Goal: Transaction & Acquisition: Purchase product/service

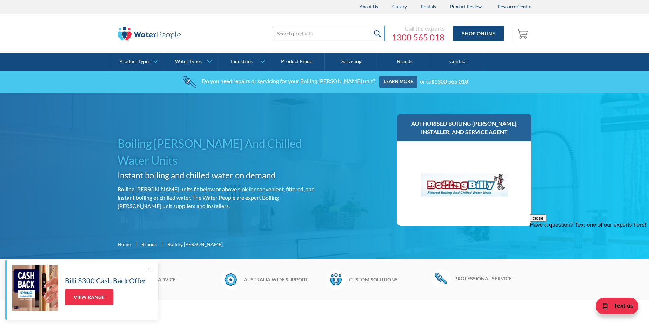
click at [296, 29] on input "search" at bounding box center [329, 34] width 112 height 16
paste input "Filter QC3533WP"
type input "Filter QC3533WP"
click at [370, 26] on input "submit" at bounding box center [377, 34] width 15 height 16
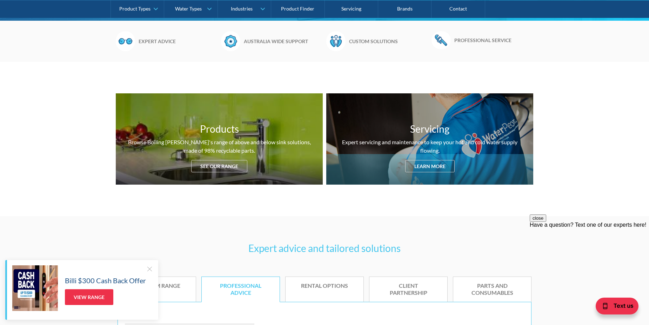
scroll to position [281, 0]
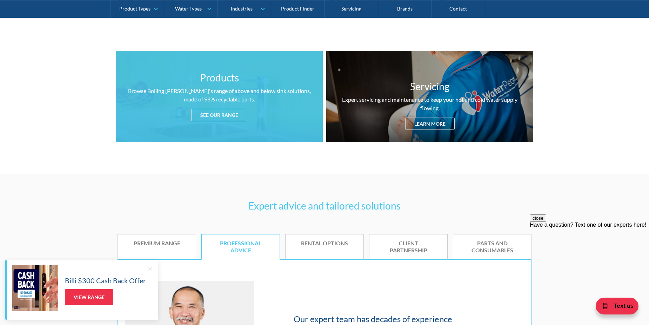
click at [224, 115] on div "See our range" at bounding box center [219, 115] width 56 height 12
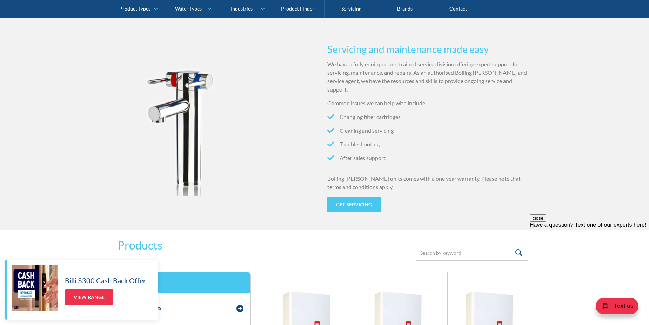
scroll to position [664, 0]
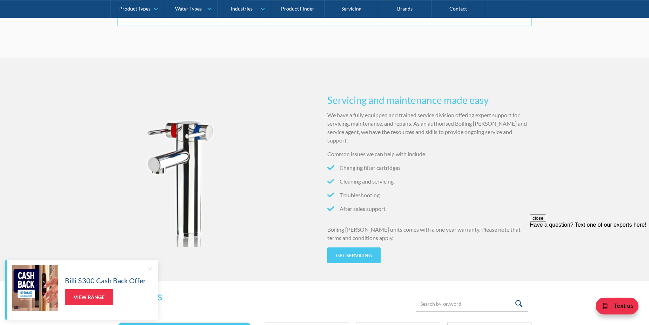
click at [147, 269] on div at bounding box center [149, 268] width 7 height 7
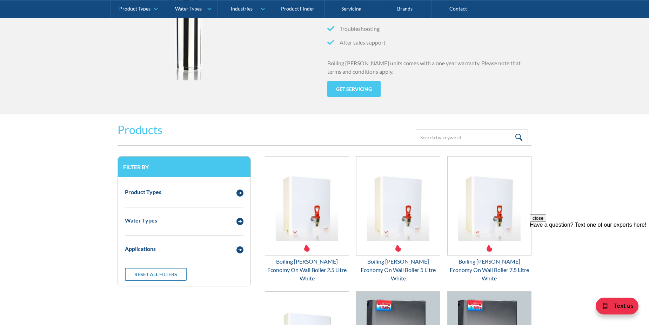
scroll to position [909, 0]
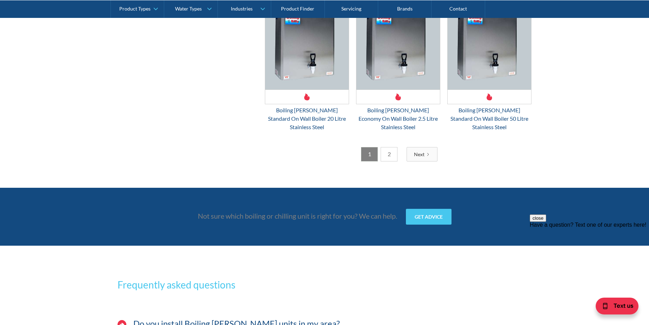
click at [422, 147] on link "Next" at bounding box center [422, 154] width 31 height 14
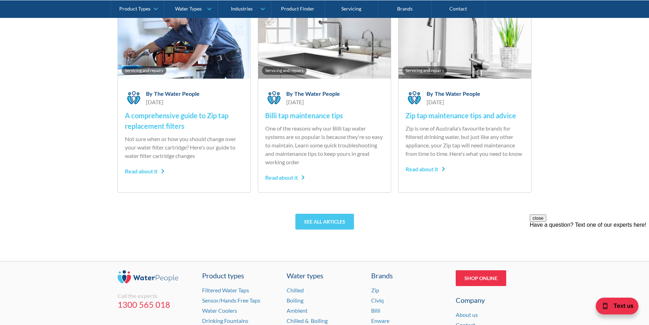
scroll to position [1699, 0]
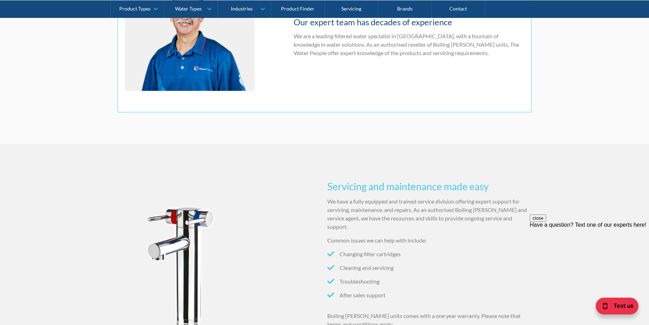
click at [192, 236] on img at bounding box center [185, 266] width 134 height 134
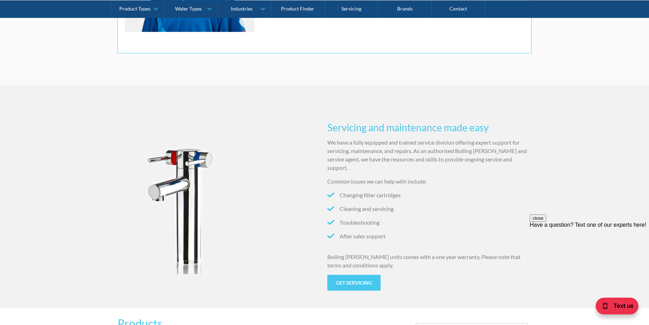
scroll to position [683, 0]
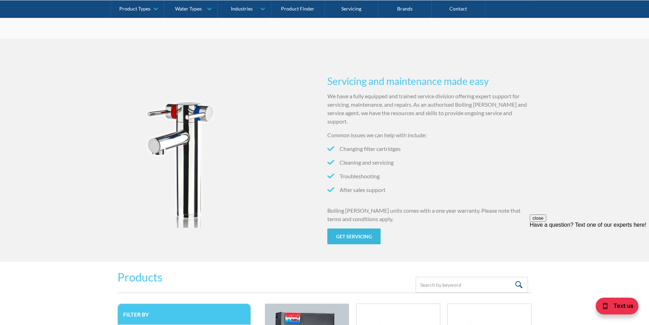
click at [362, 231] on link "Get servicing" at bounding box center [353, 236] width 53 height 16
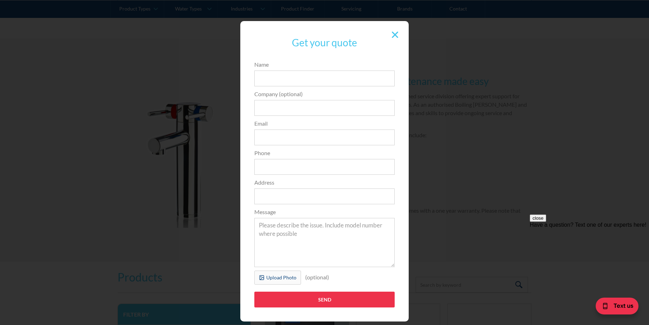
click at [396, 34] on div at bounding box center [394, 34] width 13 height 13
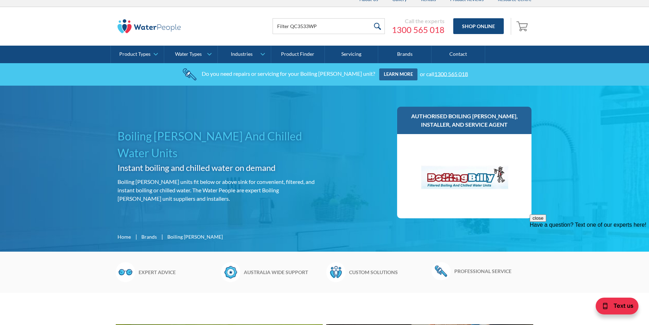
scroll to position [0, 0]
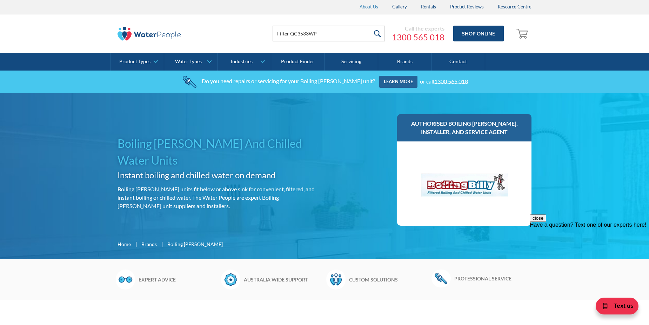
click at [372, 9] on link "About Us" at bounding box center [369, 7] width 33 height 14
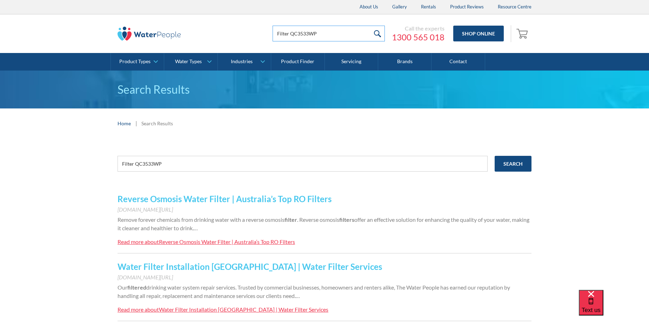
drag, startPoint x: 292, startPoint y: 34, endPoint x: 219, endPoint y: 26, distance: 73.8
click at [242, 34] on div "Filter QC3533WP Call the experts 1300 565 018 Shop Online 0 Your Cart Subtotal …" at bounding box center [325, 33] width 414 height 21
type input "QC3533WP"
click at [370, 26] on input "submit" at bounding box center [377, 34] width 15 height 16
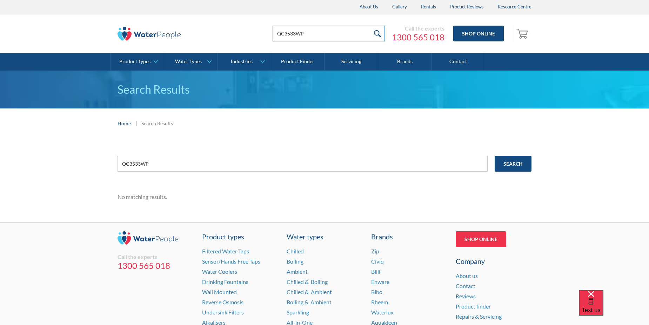
click at [312, 36] on input "QC3533WP" at bounding box center [329, 34] width 112 height 16
type input "QC3533W"
click at [370, 26] on input "submit" at bounding box center [377, 34] width 15 height 16
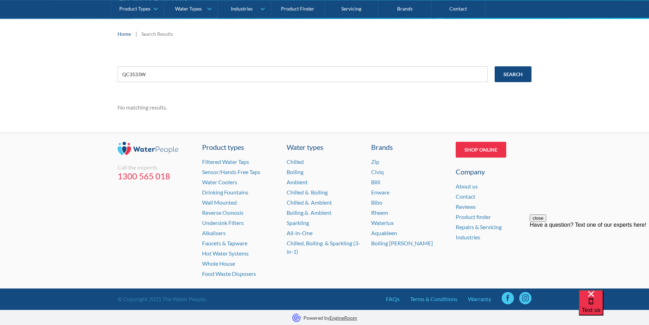
scroll to position [91, 0]
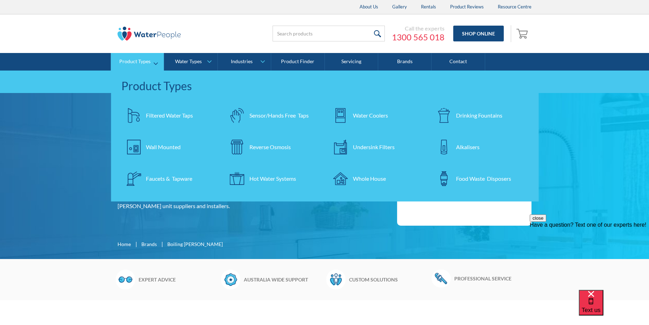
click at [160, 115] on div "Filtered Water Taps" at bounding box center [169, 115] width 47 height 8
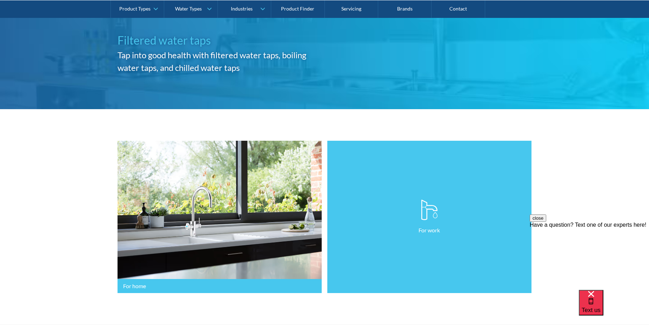
click at [427, 212] on img at bounding box center [429, 209] width 17 height 21
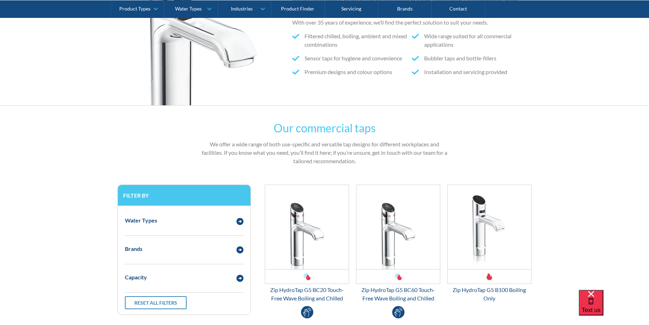
scroll to position [246, 0]
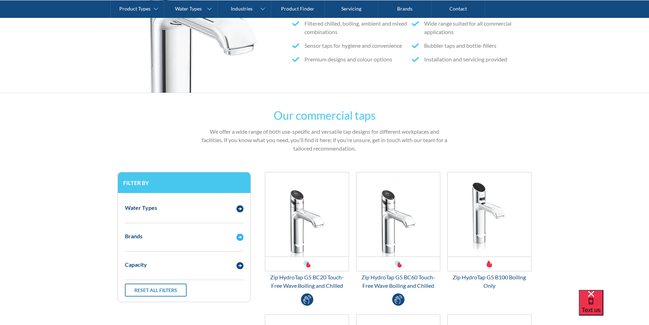
click at [241, 239] on img "Email Form 3" at bounding box center [239, 237] width 7 height 7
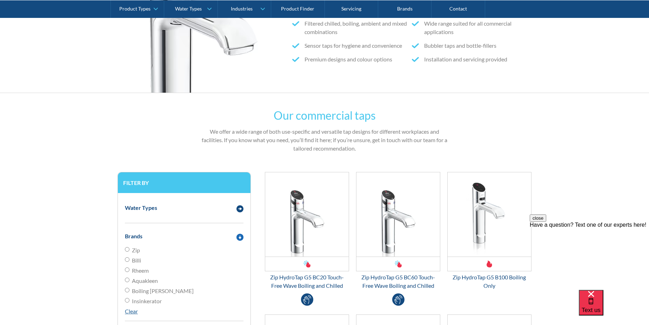
scroll to position [0, 0]
click at [130, 290] on label "Boiling [PERSON_NAME]" at bounding box center [184, 291] width 119 height 8
click at [129, 290] on input "Boiling [PERSON_NAME]" at bounding box center [127, 290] width 5 height 5
radio input "true"
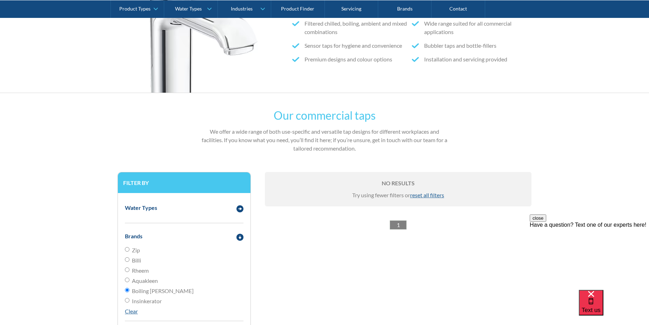
click at [401, 225] on link "1" at bounding box center [398, 224] width 17 height 9
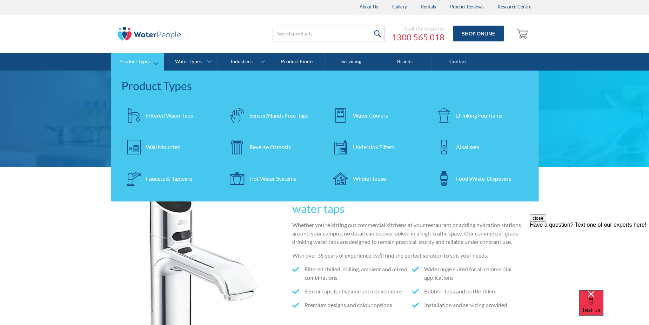
click at [160, 114] on div "Filtered Water Taps" at bounding box center [169, 115] width 47 height 8
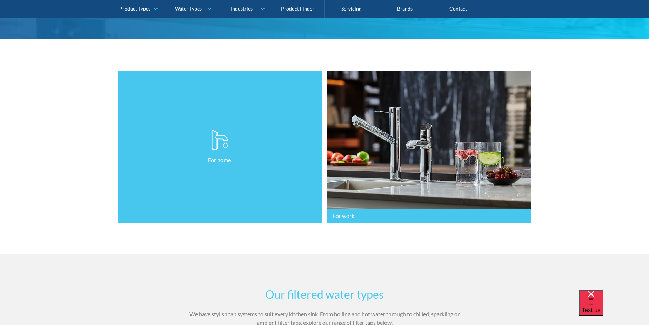
click at [218, 186] on link "For home" at bounding box center [220, 147] width 204 height 153
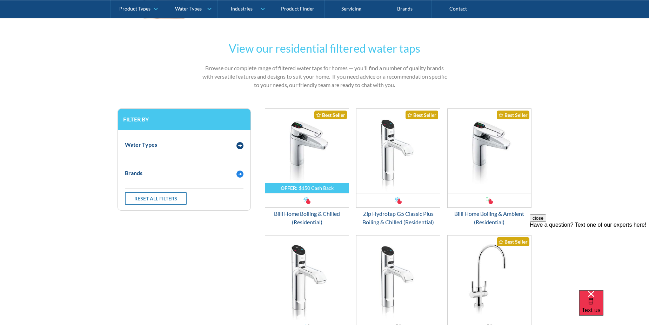
click at [242, 182] on div "Brands" at bounding box center [184, 172] width 126 height 19
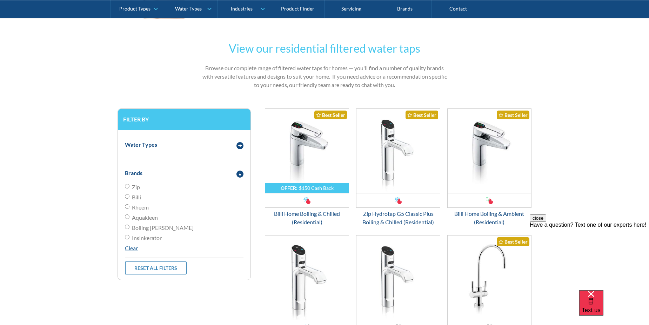
click at [135, 226] on span "Boiling [PERSON_NAME]" at bounding box center [163, 227] width 62 height 8
click at [129, 226] on input "Boiling [PERSON_NAME]" at bounding box center [127, 227] width 5 height 5
radio input "true"
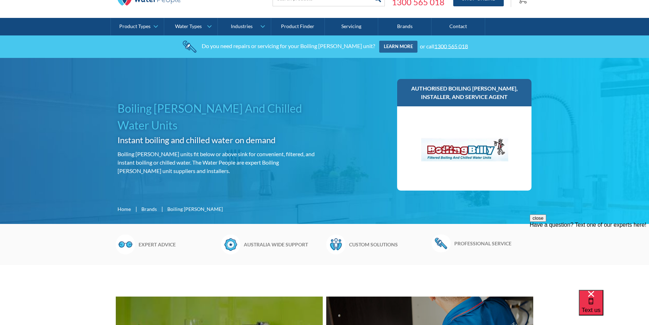
click at [475, 146] on img at bounding box center [464, 148] width 105 height 70
drag, startPoint x: 481, startPoint y: 152, endPoint x: 474, endPoint y: 147, distance: 7.8
click at [480, 151] on img at bounding box center [464, 148] width 105 height 70
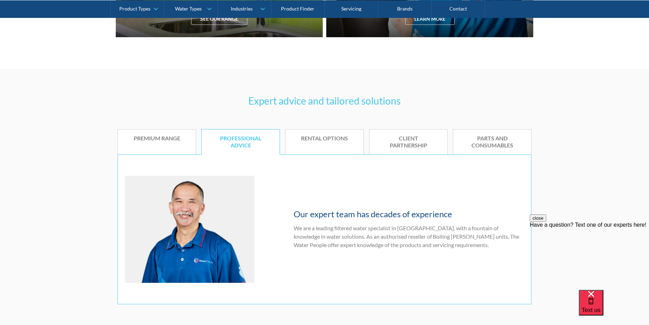
scroll to position [386, 0]
click at [496, 145] on div "Parts and Consumables" at bounding box center [492, 141] width 57 height 15
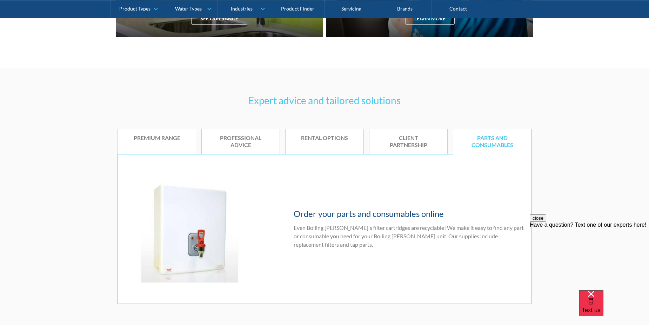
click at [383, 212] on h4 "Order your parts and consumables online" at bounding box center [409, 213] width 230 height 13
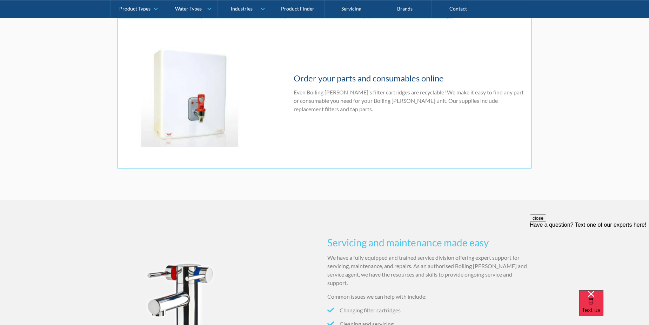
scroll to position [526, 0]
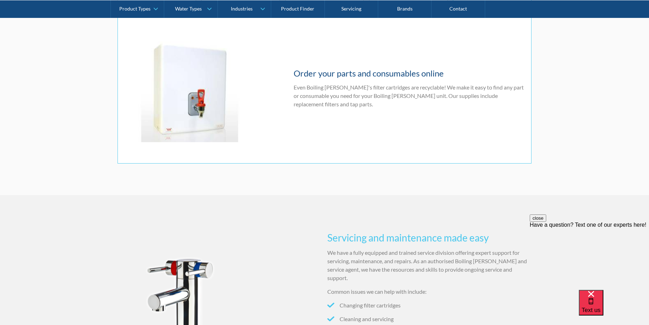
click at [470, 94] on p "Even Boiling [PERSON_NAME]'s filter cartridges are recyclable! We make it easy …" at bounding box center [409, 95] width 230 height 25
click at [385, 77] on h4 "Order your parts and consumables online" at bounding box center [409, 73] width 230 height 13
click at [352, 75] on h4 "Order your parts and consumables online" at bounding box center [409, 73] width 230 height 13
click at [308, 106] on p "Even Boiling [PERSON_NAME]'s filter cartridges are recyclable! We make it easy …" at bounding box center [409, 95] width 230 height 25
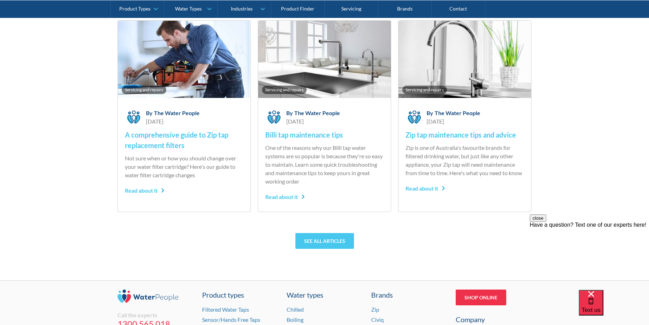
scroll to position [2798, 0]
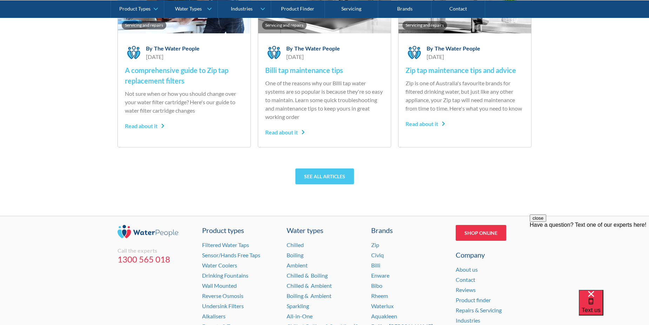
click at [394, 323] on link "Boiling [PERSON_NAME]" at bounding box center [402, 326] width 62 height 7
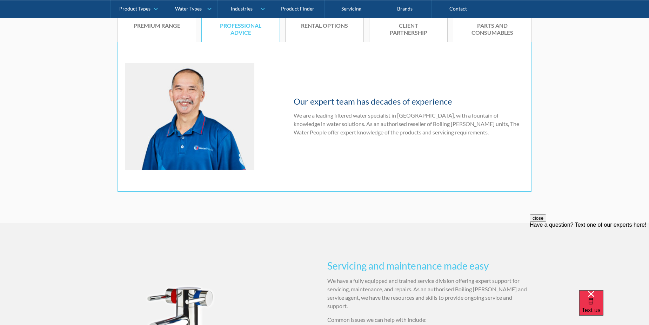
scroll to position [386, 0]
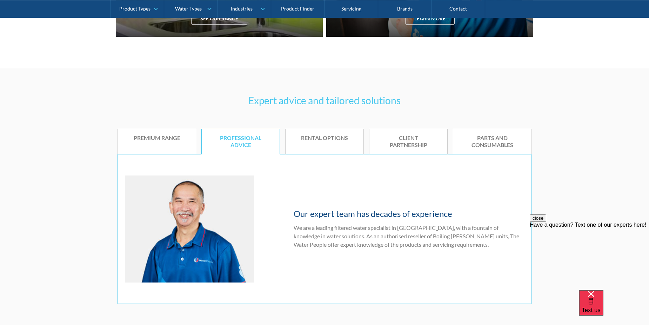
click at [295, 140] on link "Rental options" at bounding box center [324, 142] width 79 height 26
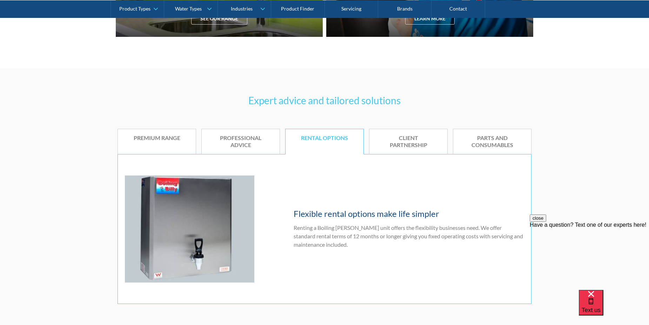
click at [405, 139] on div "Client Partnership" at bounding box center [408, 141] width 57 height 15
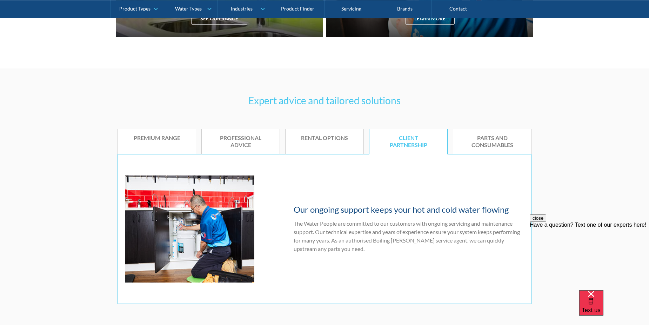
click at [480, 138] on div "Parts and Consumables" at bounding box center [492, 141] width 57 height 15
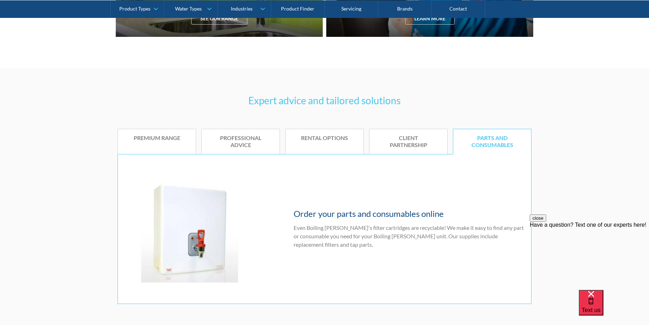
click at [162, 142] on link "Premium range" at bounding box center [157, 142] width 79 height 26
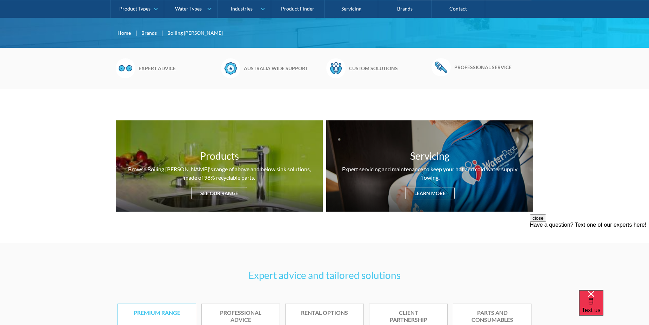
scroll to position [0, 0]
